Goal: Task Accomplishment & Management: Complete application form

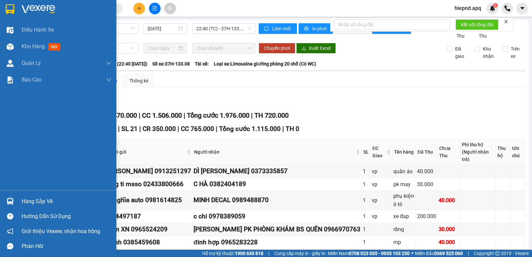
click at [23, 201] on div "Hàng sắp về" at bounding box center [67, 201] width 90 height 10
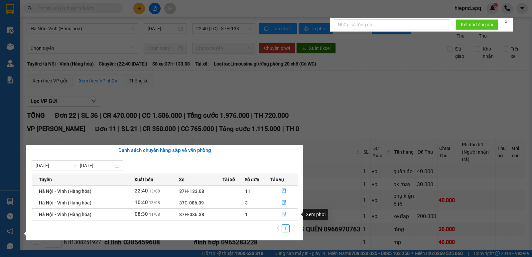
click at [284, 214] on icon "file-done" at bounding box center [283, 214] width 5 height 5
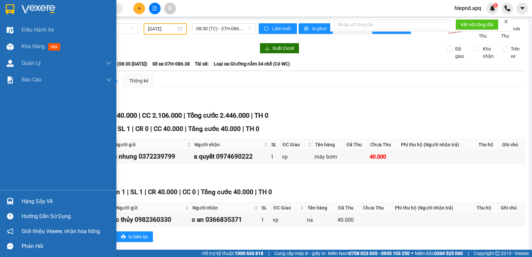
click at [19, 200] on div "Hàng sắp về" at bounding box center [58, 201] width 116 height 15
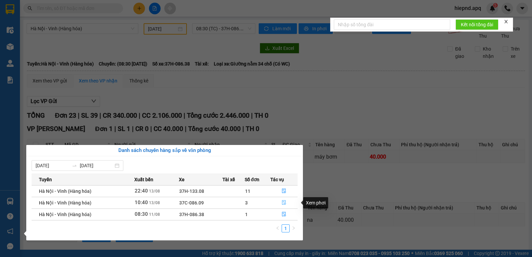
click at [284, 202] on icon "file-done" at bounding box center [283, 202] width 5 height 5
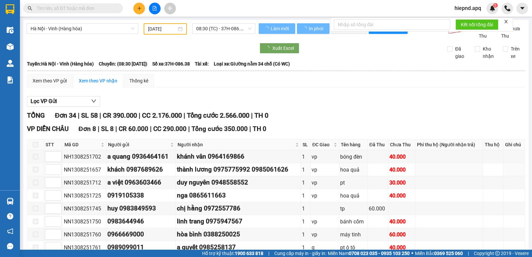
type input "[DATE]"
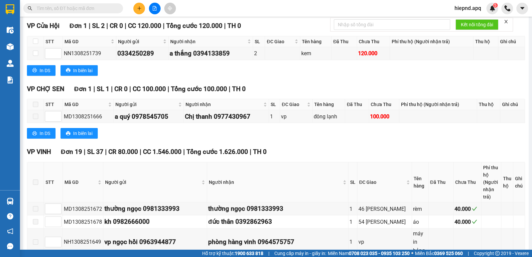
scroll to position [465, 0]
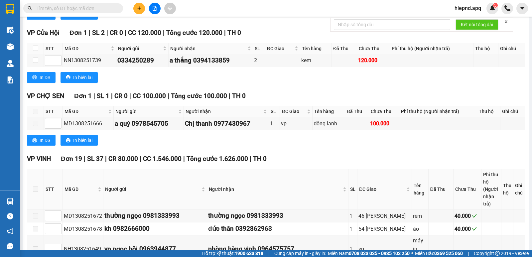
click at [390, 112] on div "VP CHỢ SEN Đơn 1 | SL 1 | CR 0 | CC 100.000 | Tổng cước 100.000 | TH 0 STT Mã G…" at bounding box center [276, 121] width 498 height 60
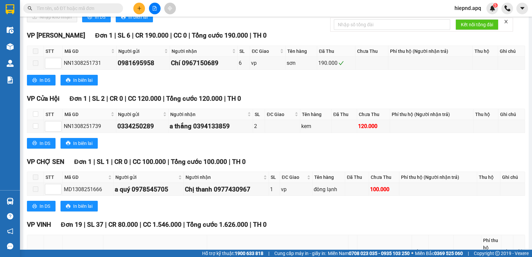
scroll to position [299, 0]
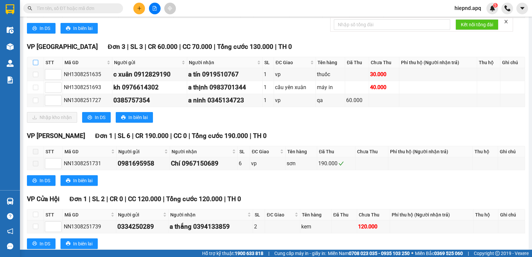
click at [35, 65] on input "checkbox" at bounding box center [35, 62] width 5 height 5
checkbox input "true"
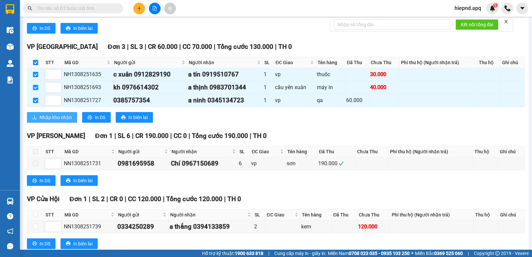
click at [42, 121] on span "Nhập kho nhận" at bounding box center [56, 117] width 32 height 7
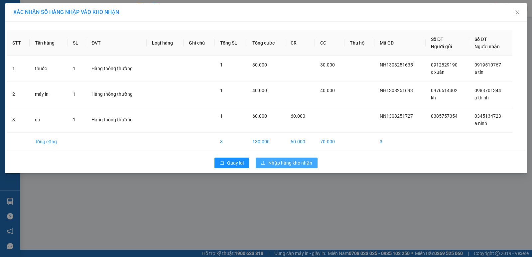
click at [290, 162] on span "Nhập hàng kho nhận" at bounding box center [290, 162] width 44 height 7
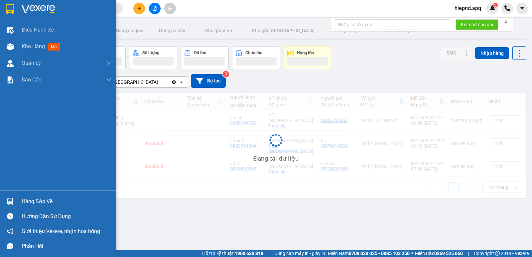
click at [41, 204] on div "Hàng sắp về" at bounding box center [67, 201] width 90 height 10
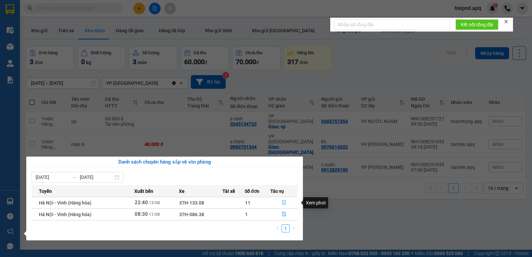
click at [283, 202] on icon "file-done" at bounding box center [283, 202] width 5 height 5
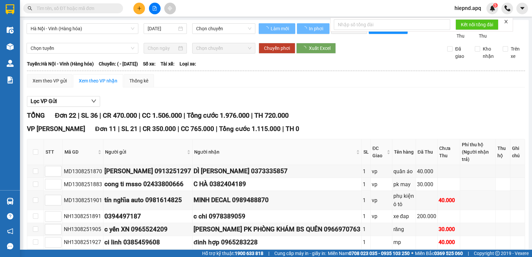
type input "[DATE]"
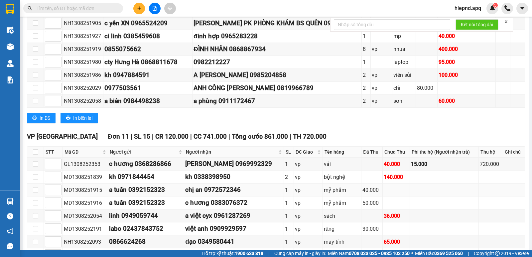
scroll to position [233, 0]
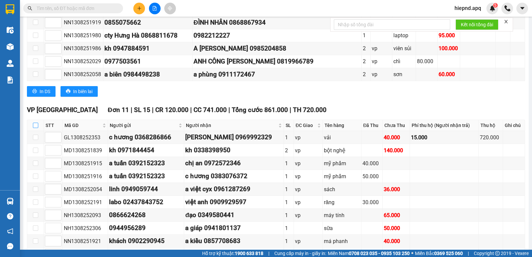
click at [35, 128] on input "checkbox" at bounding box center [35, 125] width 5 height 5
checkbox input "true"
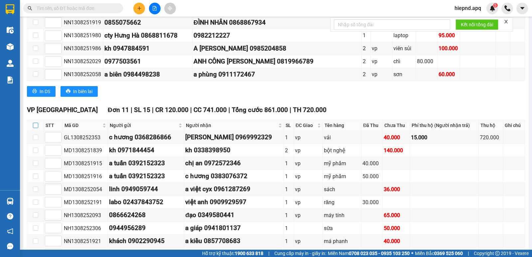
checkbox input "true"
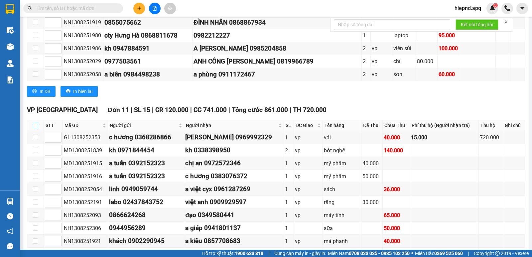
checkbox input "true"
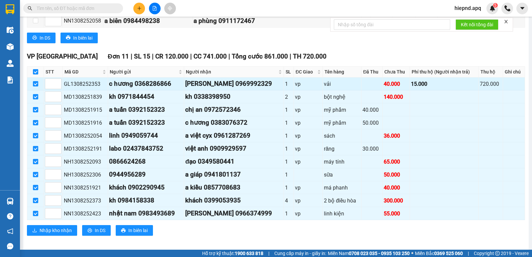
scroll to position [299, 0]
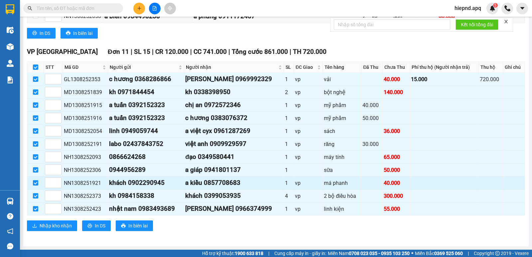
click at [36, 185] on input "checkbox" at bounding box center [35, 182] width 5 height 5
checkbox input "false"
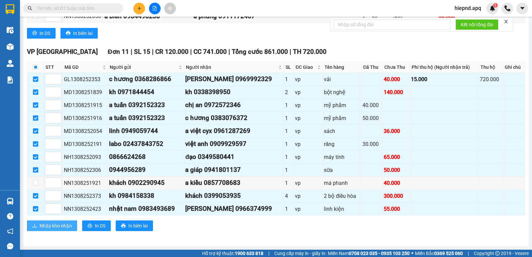
click at [58, 229] on span "Nhập kho nhận" at bounding box center [56, 225] width 32 height 7
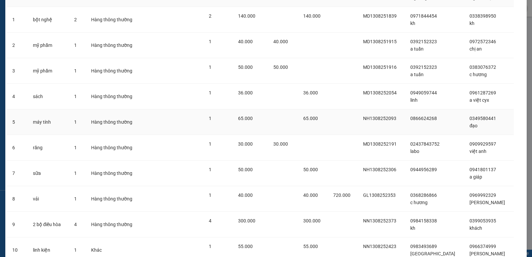
scroll to position [103, 0]
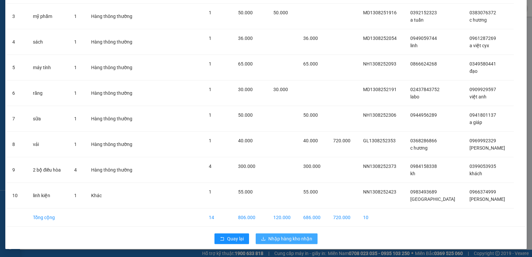
click at [278, 236] on span "Nhập hàng kho nhận" at bounding box center [290, 238] width 44 height 7
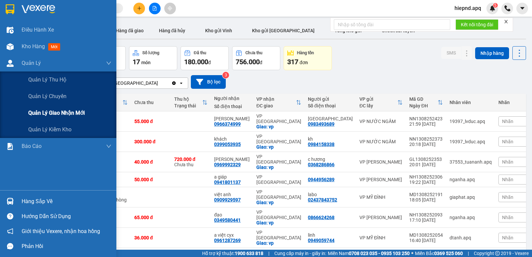
click at [46, 115] on span "Quản lý giao nhận mới" at bounding box center [56, 113] width 56 height 8
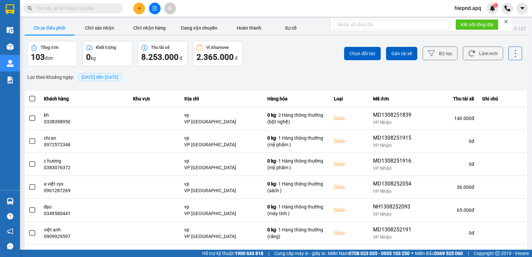
click at [118, 78] on span "[DATE] đến [DATE]" at bounding box center [99, 76] width 37 height 5
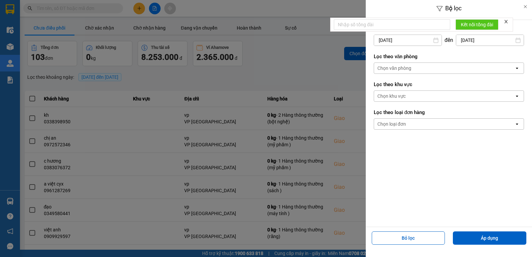
click at [410, 42] on input "[DATE]" at bounding box center [407, 40] width 67 height 11
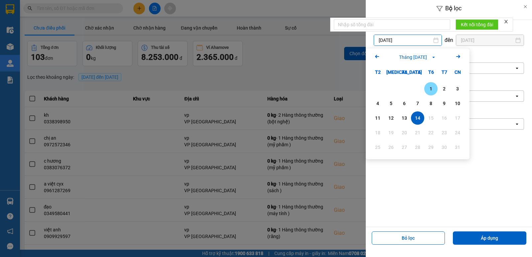
click at [428, 89] on div "1" at bounding box center [430, 89] width 9 height 8
type input "[DATE]"
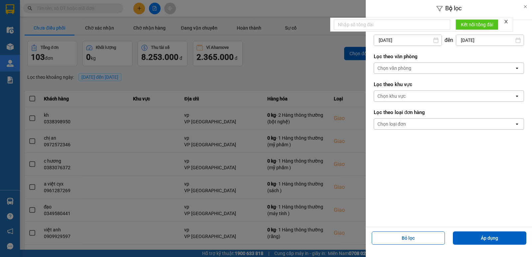
click at [428, 67] on div "Chọn văn phòng" at bounding box center [444, 68] width 140 height 11
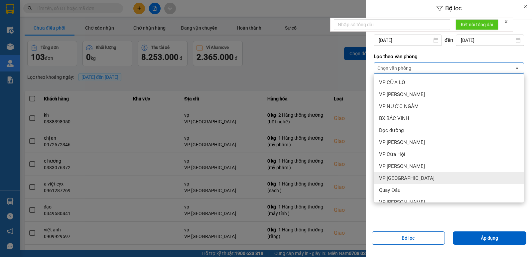
click at [425, 179] on div "VP [GEOGRAPHIC_DATA]" at bounding box center [448, 178] width 150 height 12
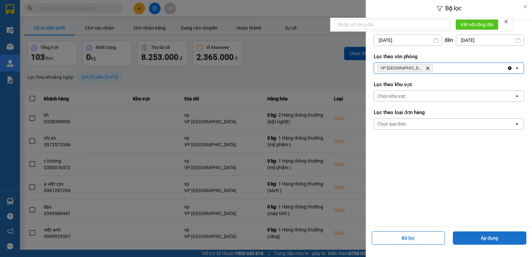
click at [479, 235] on button "Áp dụng" at bounding box center [489, 237] width 73 height 13
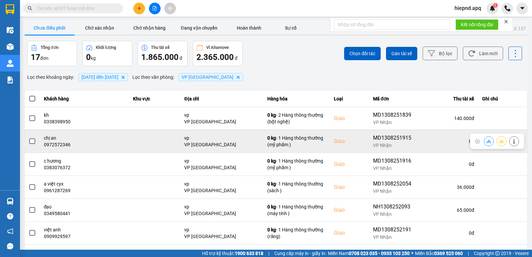
scroll to position [33, 0]
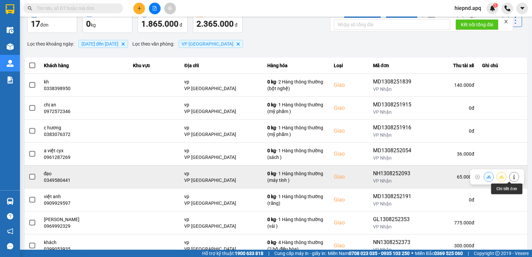
click at [511, 175] on icon at bounding box center [513, 176] width 5 height 5
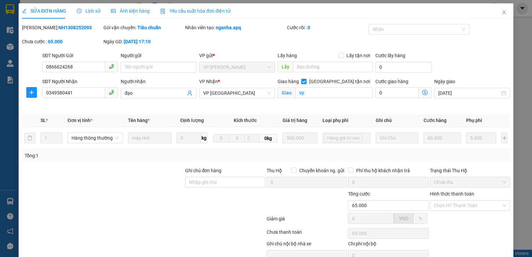
type input "0866624268"
type input "0349580441"
type input "đạo"
checkbox input "true"
type input "vp"
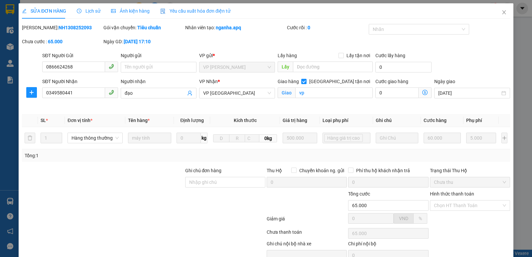
type input "65.000"
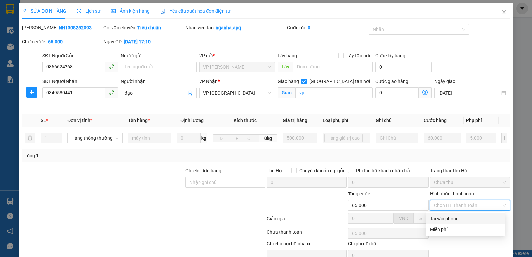
click at [457, 219] on div "Tại văn phòng" at bounding box center [465, 218] width 71 height 7
type input "0"
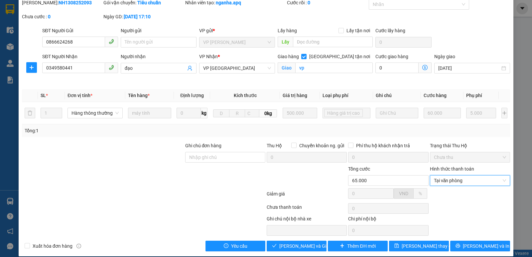
scroll to position [32, 0]
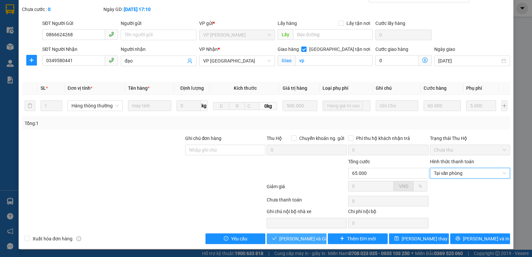
click at [297, 236] on span "[PERSON_NAME] và Giao hàng" at bounding box center [311, 238] width 64 height 7
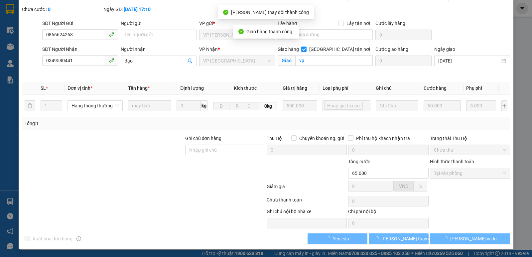
scroll to position [0, 0]
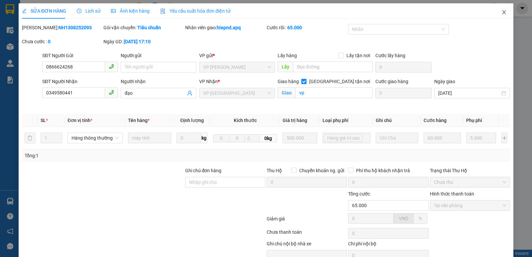
click at [501, 13] on icon "close" at bounding box center [503, 12] width 5 height 5
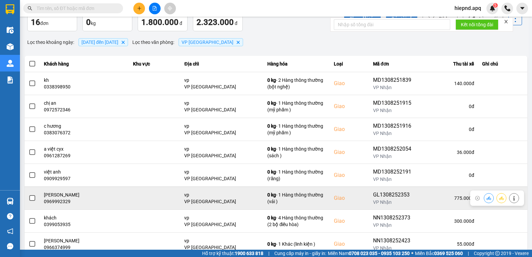
scroll to position [33, 0]
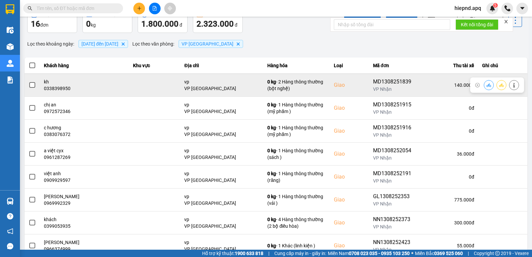
click at [509, 85] on button at bounding box center [513, 85] width 9 height 12
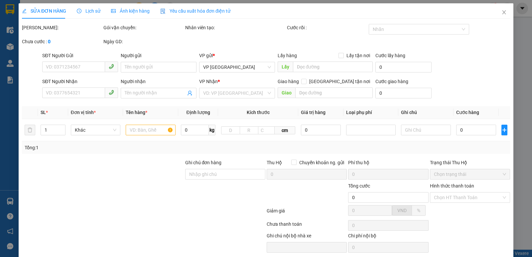
click at [460, 192] on div "Hình thức thanh toán" at bounding box center [470, 187] width 80 height 10
type input "0971844454"
type input "kh"
type input "0338398950"
type input "kh"
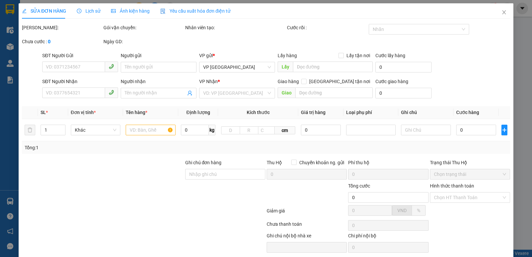
checkbox input "true"
type input "vp"
type input "140.000"
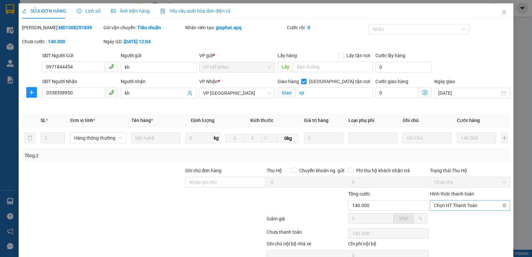
click at [457, 205] on span "Chọn HT Thanh Toán" at bounding box center [470, 205] width 72 height 10
click at [453, 219] on div "Tại văn phòng" at bounding box center [465, 218] width 71 height 7
type input "0"
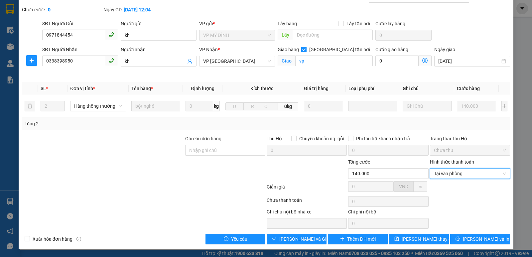
scroll to position [32, 0]
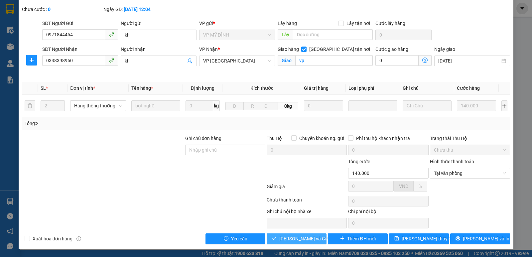
click at [292, 242] on span "[PERSON_NAME] và Giao hàng" at bounding box center [311, 238] width 64 height 7
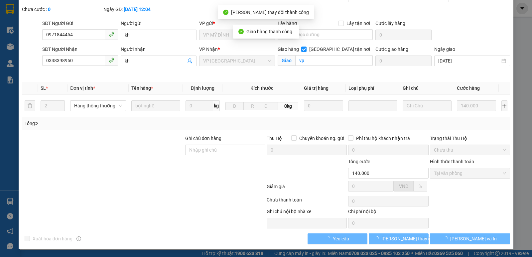
scroll to position [0, 0]
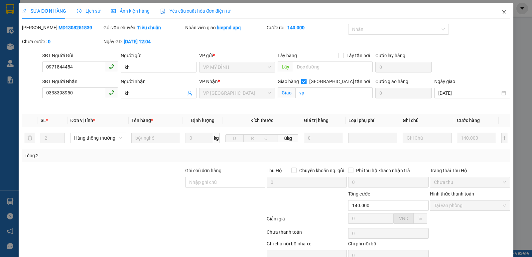
click at [501, 15] on icon "close" at bounding box center [503, 12] width 5 height 5
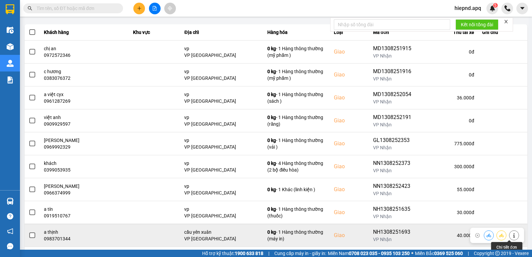
scroll to position [102, 0]
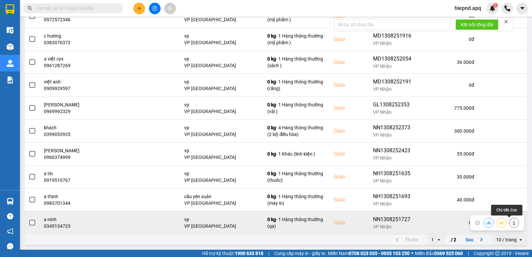
click at [509, 223] on button at bounding box center [513, 223] width 9 height 12
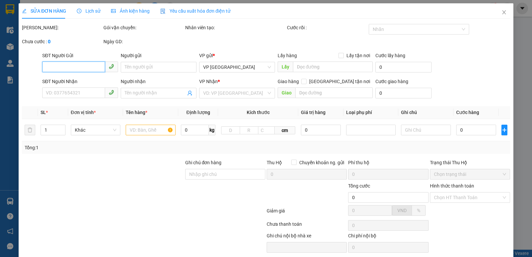
type input "0385757354"
type input "0345134723"
type input "a ninh"
checkbox input "true"
type input "vp"
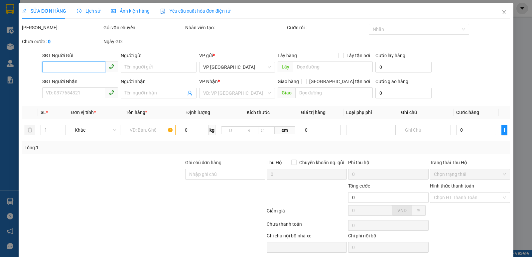
type input "60.000"
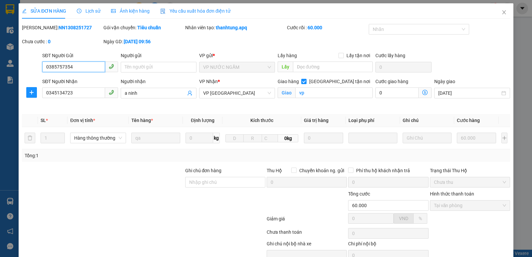
scroll to position [32, 0]
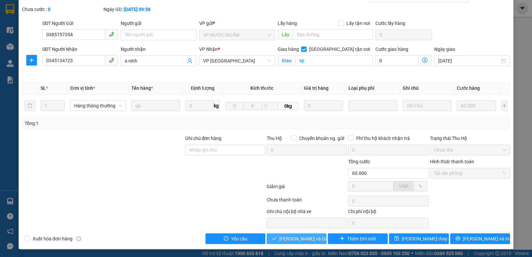
click at [304, 235] on span "[PERSON_NAME] và Giao hàng" at bounding box center [311, 238] width 64 height 7
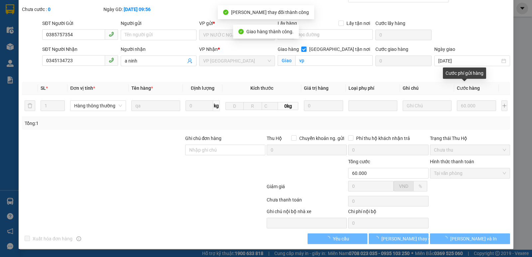
scroll to position [0, 0]
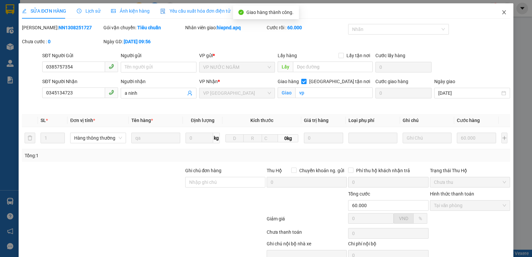
click at [501, 14] on icon "close" at bounding box center [503, 12] width 5 height 5
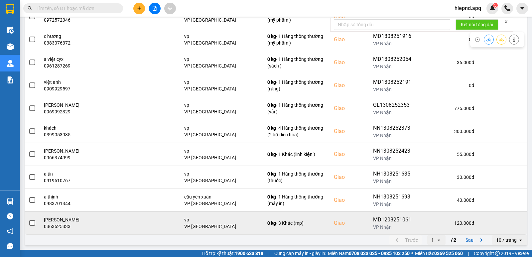
scroll to position [102, 0]
click at [511, 225] on icon at bounding box center [513, 222] width 5 height 5
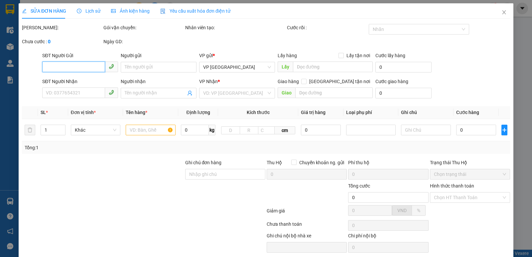
type input "0358049789"
type input "k"
type input "0363625333"
type input "[PERSON_NAME]"
checkbox input "true"
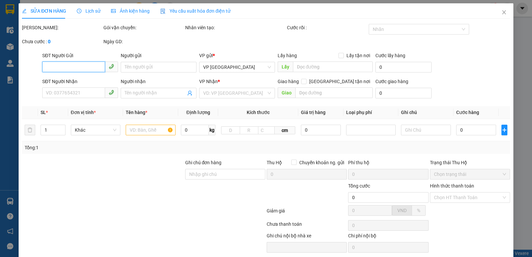
type input "vp"
type input "120.000"
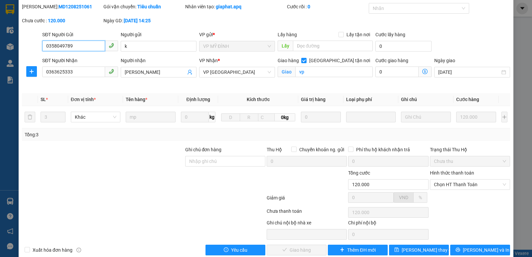
scroll to position [32, 0]
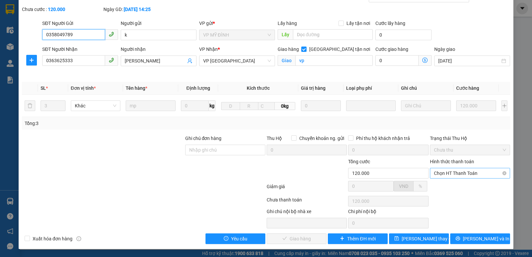
click at [462, 174] on span "Chọn HT Thanh Toán" at bounding box center [470, 173] width 72 height 10
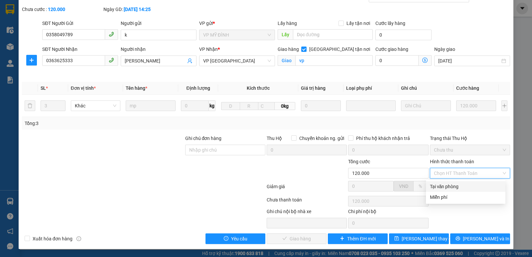
click at [462, 188] on div "Tại văn phòng" at bounding box center [465, 186] width 71 height 7
type input "0"
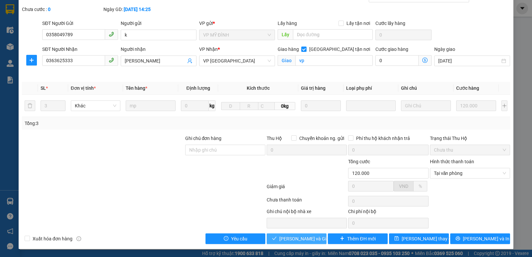
click at [291, 238] on span "[PERSON_NAME] và Giao hàng" at bounding box center [311, 238] width 64 height 7
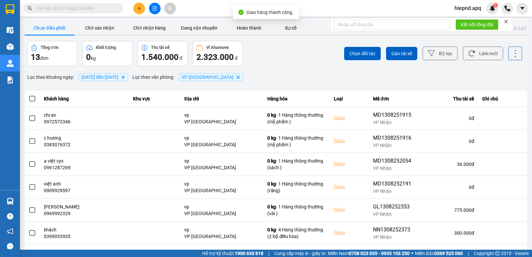
scroll to position [102, 0]
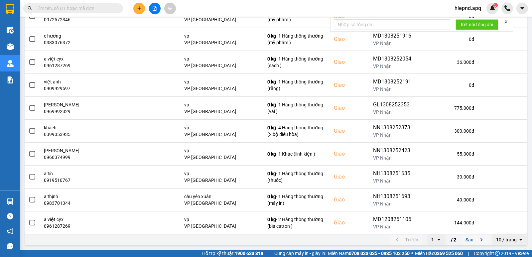
click at [477, 237] on icon "next page. current page 1 / 2" at bounding box center [481, 240] width 8 height 8
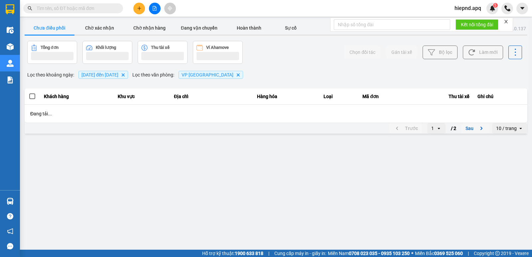
scroll to position [0, 0]
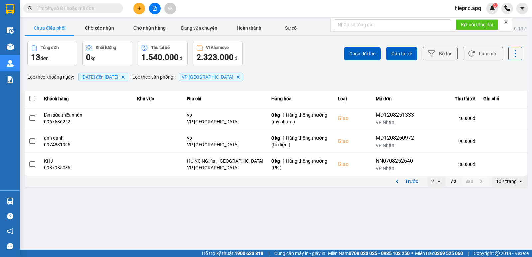
click at [414, 223] on main "ver: 0.0.137 Chưa điều phối Chờ xác nhận Chờ nhận hàng Đang vận chuyển Hoàn thà…" at bounding box center [266, 125] width 532 height 250
click at [141, 7] on icon "plus" at bounding box center [139, 8] width 5 height 5
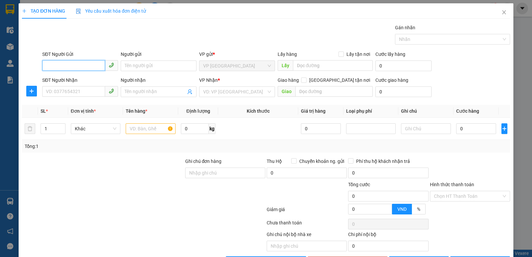
click at [74, 68] on input "SĐT Người Gửi" at bounding box center [73, 65] width 63 height 11
click at [51, 78] on div "0987700385" at bounding box center [79, 78] width 67 height 7
type input "0987700385"
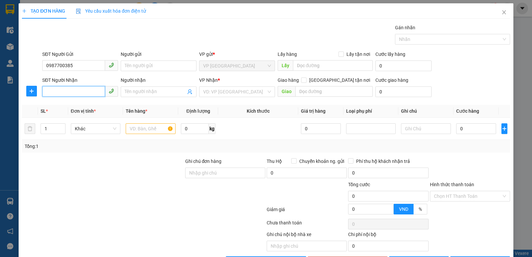
click at [52, 89] on input "SĐT Người Nhận" at bounding box center [73, 91] width 63 height 11
type input "0911624888"
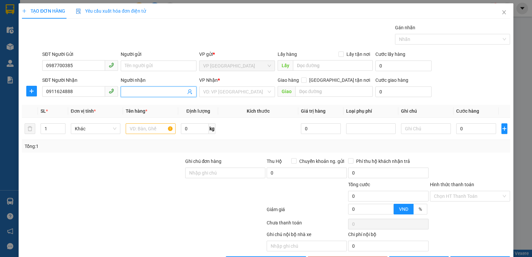
click at [172, 93] on input "Người nhận" at bounding box center [155, 91] width 61 height 7
type input "xe CƯỜNG HÀ.ĐI [GEOGRAPHIC_DATA]"
click at [251, 92] on input "search" at bounding box center [234, 92] width 63 height 10
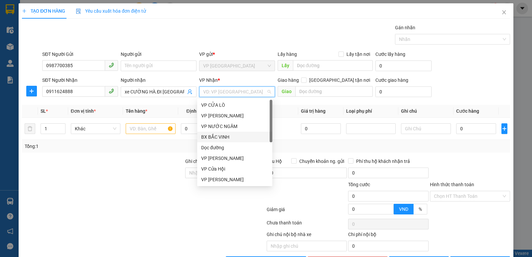
click at [215, 137] on div "BX BẮC VINH" at bounding box center [234, 136] width 67 height 7
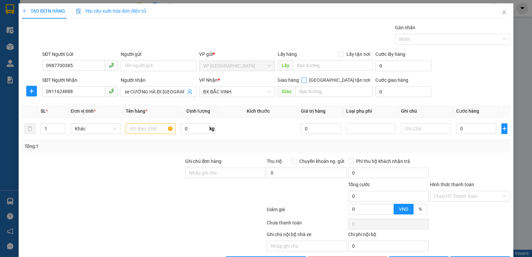
click at [306, 80] on input "[GEOGRAPHIC_DATA] tận nơi" at bounding box center [303, 79] width 5 height 5
checkbox input "true"
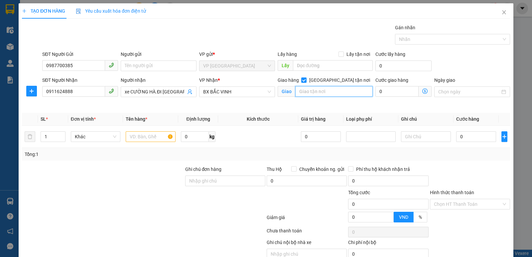
click at [320, 91] on input "text" at bounding box center [334, 91] width 78 height 11
type input "VP BV"
click at [141, 138] on input "text" at bounding box center [151, 136] width 50 height 11
type input "D"
type input "a"
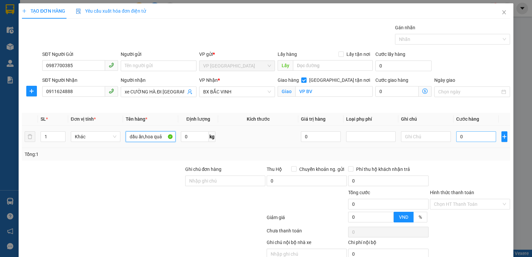
type input "dầu ăn,hoa quả"
click at [473, 137] on input "0" at bounding box center [476, 136] width 40 height 11
type input "4"
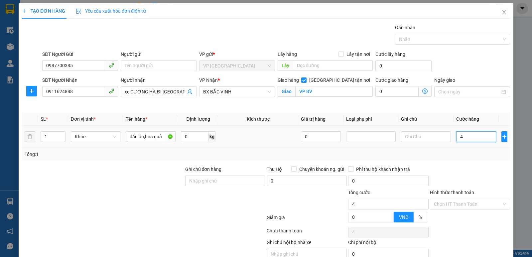
type input "40"
type input "400"
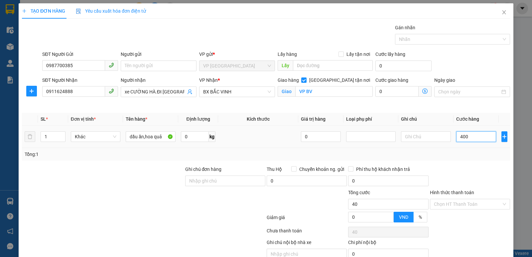
type input "400"
type input "4.000"
type input "40.000"
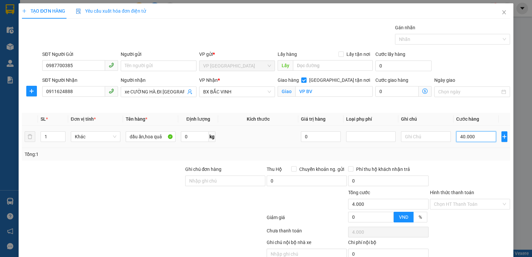
type input "40.000"
type input "400.000"
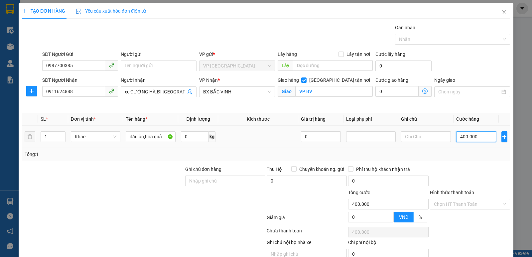
type input "40.000"
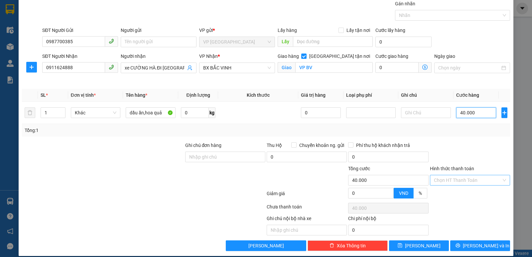
scroll to position [31, 0]
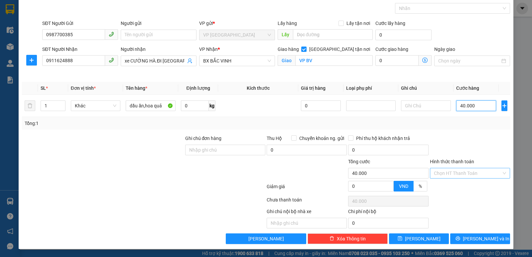
type input "40.000"
click at [458, 172] on input "Hình thức thanh toán" at bounding box center [467, 173] width 67 height 10
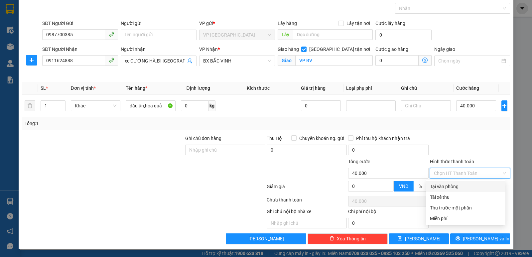
click at [457, 188] on div "Tại văn phòng" at bounding box center [465, 186] width 71 height 7
type input "0"
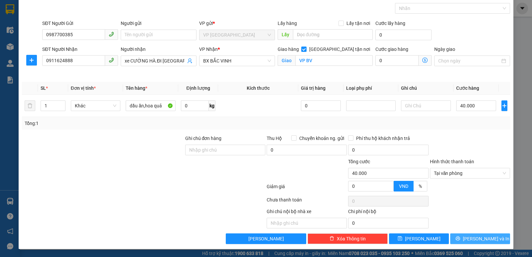
click at [471, 237] on span "[PERSON_NAME] và In" at bounding box center [486, 238] width 47 height 7
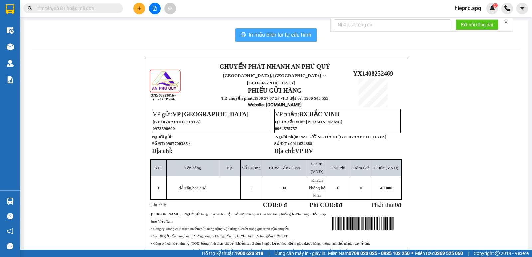
click at [271, 34] on span "In mẫu biên lai tự cấu hình" at bounding box center [280, 35] width 62 height 8
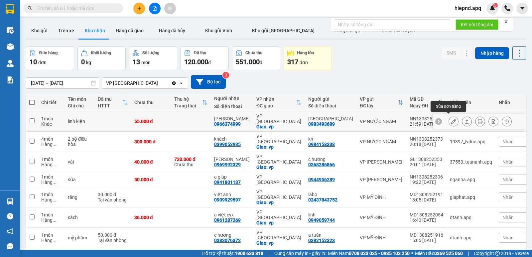
click at [451, 120] on icon at bounding box center [453, 121] width 5 height 5
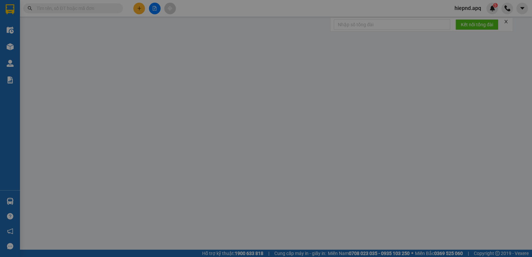
type input "0983493689"
type input "[GEOGRAPHIC_DATA]"
type input "0966374999"
type input "[PERSON_NAME]"
checkbox input "true"
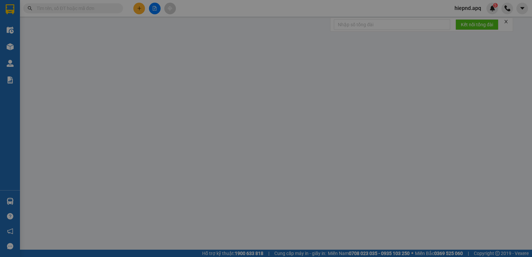
type input "vp"
type input "55.000"
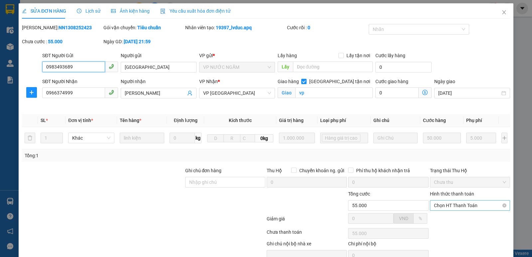
click at [460, 206] on span "Chọn HT Thanh Toán" at bounding box center [470, 205] width 72 height 10
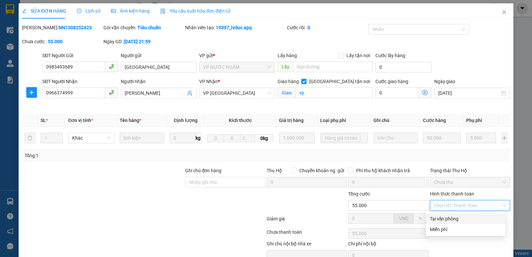
click at [447, 216] on div "Tại văn phòng" at bounding box center [465, 218] width 71 height 7
type input "0"
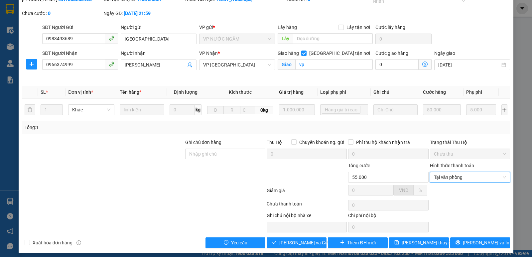
scroll to position [32, 0]
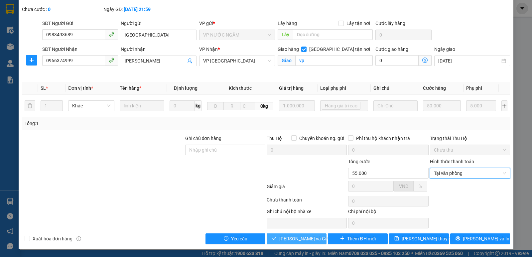
click at [299, 240] on span "[PERSON_NAME] và Giao hàng" at bounding box center [311, 238] width 64 height 7
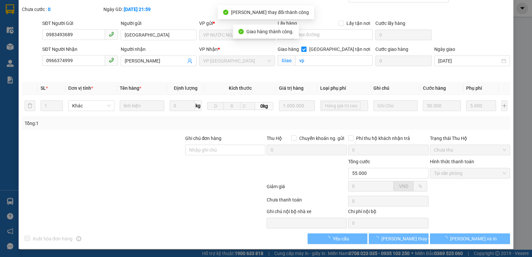
scroll to position [0, 0]
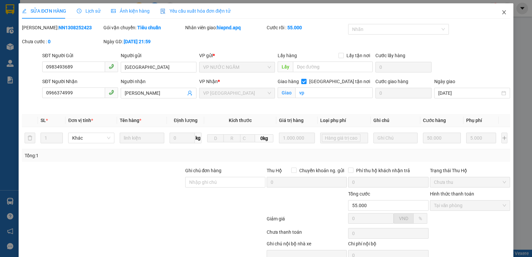
click at [501, 11] on icon "close" at bounding box center [503, 12] width 5 height 5
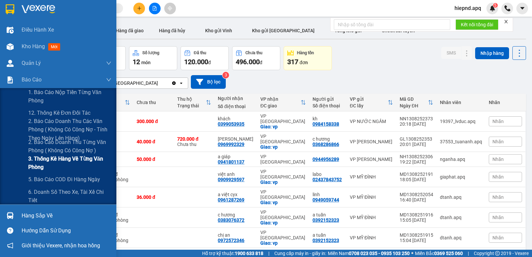
click at [69, 160] on span "3. Thống kê hàng về từng văn phòng" at bounding box center [69, 163] width 83 height 17
